Goal: Find specific page/section: Find specific page/section

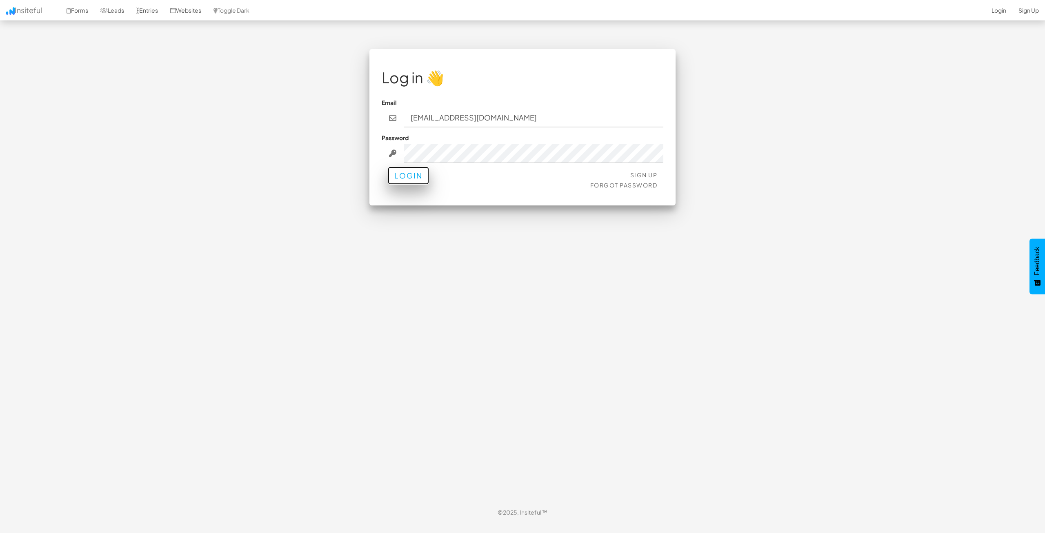
click at [413, 172] on button "Login" at bounding box center [408, 176] width 41 height 18
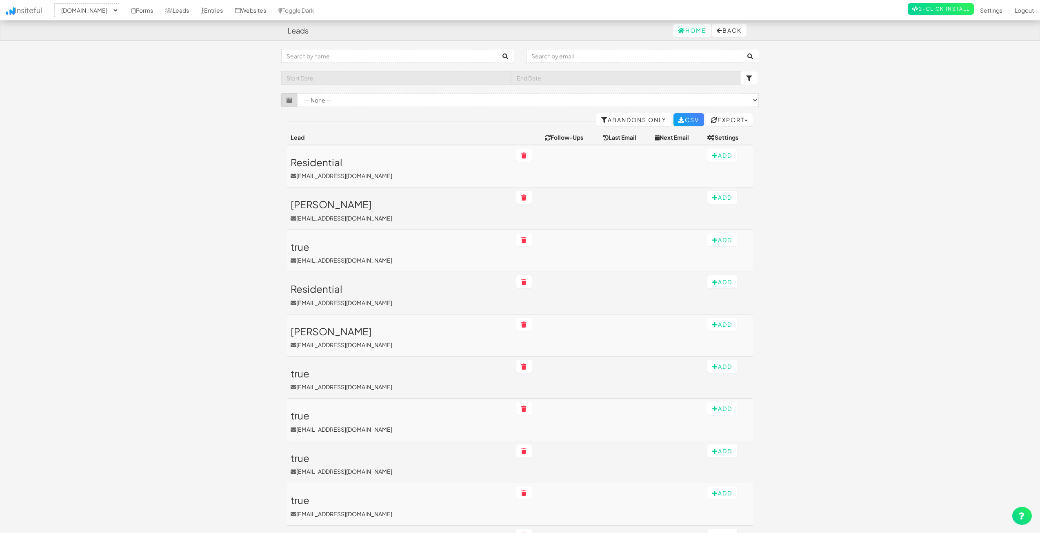
select select "2362"
click at [158, 10] on link "Forms" at bounding box center [142, 10] width 34 height 20
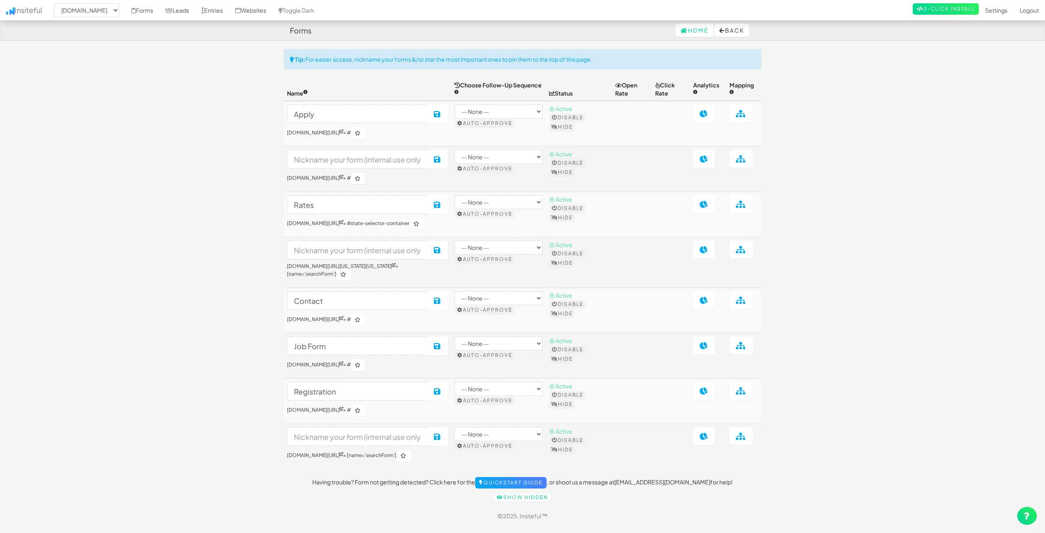
select select "2362"
click at [121, 336] on body "Forms Home Back Toggle navigation Insiteful -- None -- www.nordicenergy-us.com …" at bounding box center [522, 267] width 1045 height 534
drag, startPoint x: 110, startPoint y: 381, endPoint x: 185, endPoint y: 371, distance: 75.4
click at [111, 381] on body "Forms Home Back Toggle navigation Insiteful -- None -- www.nordicenergy-us.com …" at bounding box center [522, 267] width 1045 height 534
click at [768, 161] on body "Forms Home Back Toggle navigation Insiteful -- None -- www.nordicenergy-us.com …" at bounding box center [522, 267] width 1045 height 534
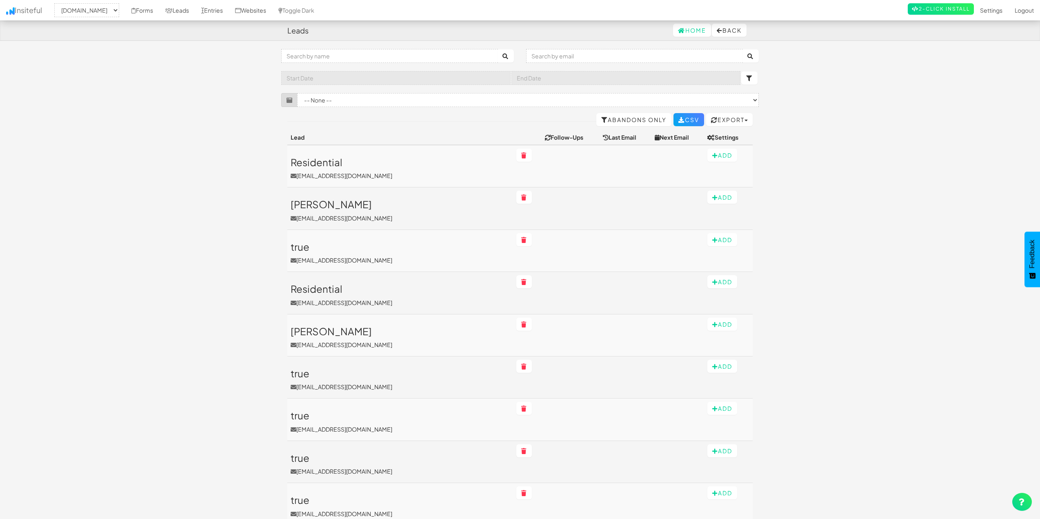
select select "2362"
